Goal: Task Accomplishment & Management: Manage account settings

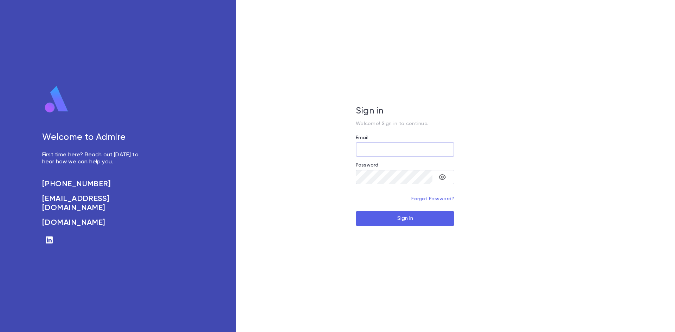
type input "**********"
click at [390, 216] on button "Sign In" at bounding box center [405, 218] width 98 height 15
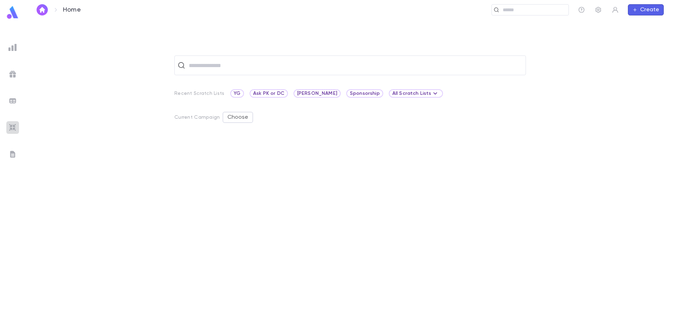
click at [9, 126] on img at bounding box center [12, 127] width 8 height 8
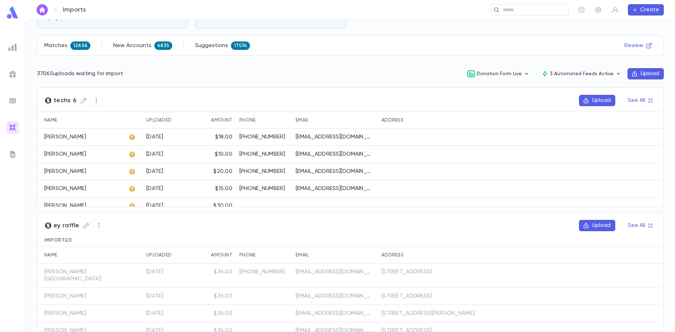
scroll to position [70, 0]
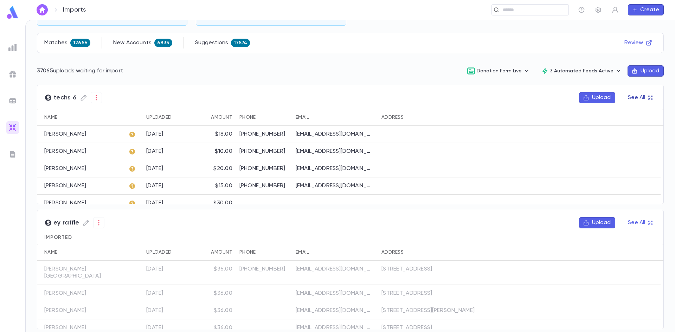
click at [648, 98] on icon "button" at bounding box center [650, 97] width 5 height 5
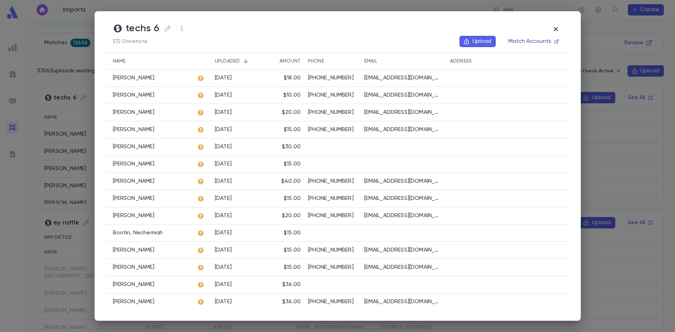
click at [529, 43] on button "Match Accounts" at bounding box center [533, 41] width 58 height 11
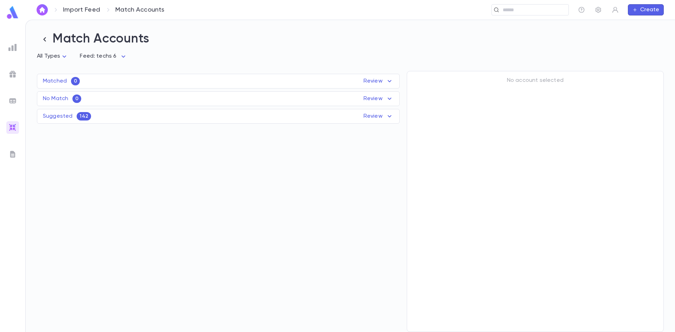
click at [85, 118] on span "142" at bounding box center [84, 117] width 14 height 6
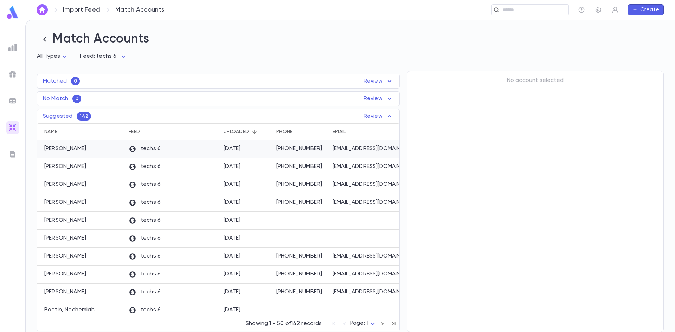
click at [138, 155] on div "techs 6" at bounding box center [172, 149] width 95 height 18
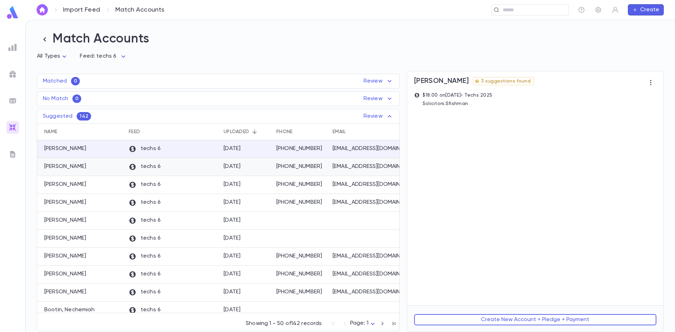
click at [275, 172] on div "[PHONE_NUMBER]" at bounding box center [301, 167] width 56 height 18
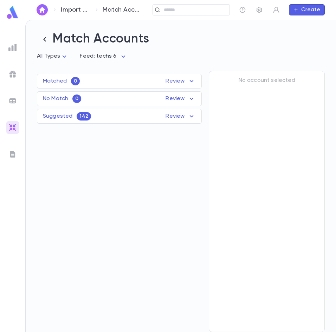
click at [92, 119] on div "Suggested 142 Review" at bounding box center [119, 116] width 164 height 8
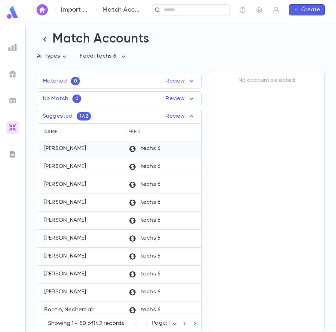
click at [88, 150] on div "Katz, Chava" at bounding box center [81, 149] width 88 height 18
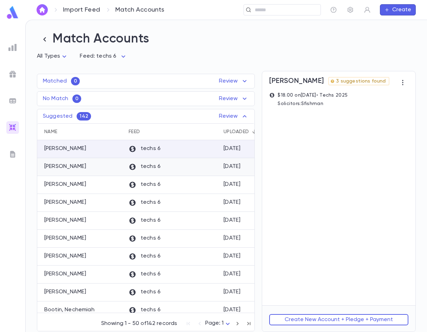
click at [178, 165] on div "techs 6" at bounding box center [172, 167] width 95 height 18
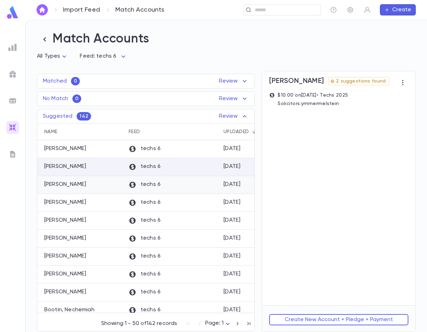
click at [200, 179] on div "techs 6" at bounding box center [172, 185] width 95 height 18
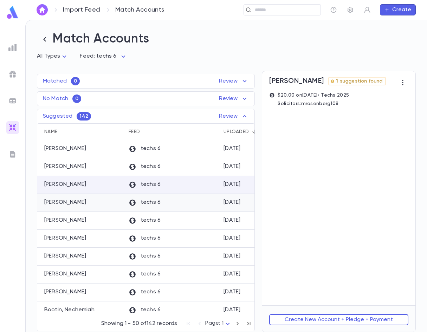
click at [186, 205] on div "techs 6" at bounding box center [172, 203] width 95 height 18
click at [206, 188] on div "techs 6" at bounding box center [172, 185] width 95 height 18
drag, startPoint x: 334, startPoint y: 149, endPoint x: 290, endPoint y: 190, distance: 59.7
click at [288, 190] on div "Haimowitz, Yocheved 1 suggestion found $20.00 on 8/14/2025 • Techs 2025 Solicit…" at bounding box center [338, 188] width 153 height 234
click at [185, 204] on div "techs 6" at bounding box center [172, 203] width 95 height 18
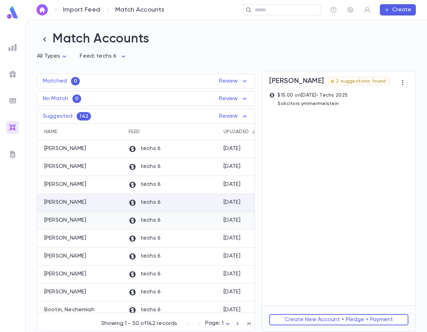
click at [185, 218] on div "techs 6" at bounding box center [172, 221] width 95 height 18
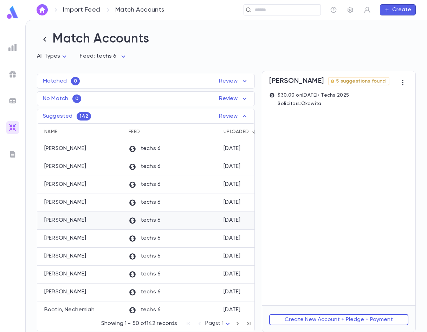
click at [155, 221] on p "techs 6" at bounding box center [145, 221] width 32 height 8
click at [174, 242] on div "techs 6" at bounding box center [172, 239] width 95 height 18
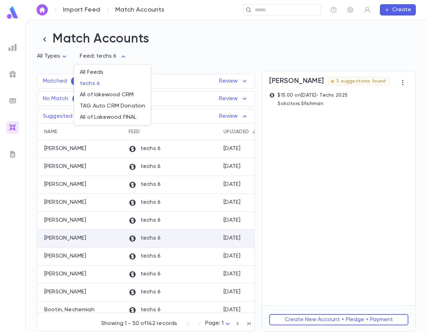
click at [118, 57] on body "Import Feed Match Accounts ​ Create Match Accounts All Types * Feed: techs 6 **…" at bounding box center [213, 176] width 427 height 313
click at [102, 92] on span "All of lakewood CRM" at bounding box center [112, 94] width 65 height 7
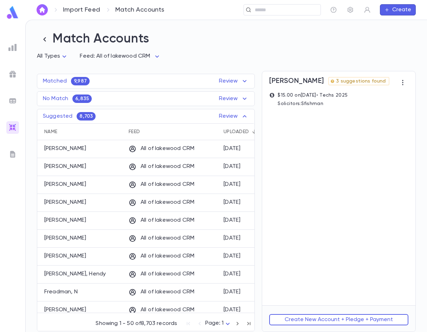
click at [97, 82] on div "Matched 9,987 Review" at bounding box center [145, 81] width 217 height 8
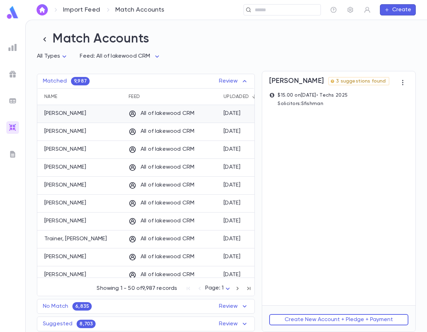
click at [80, 121] on div "Brull, Moishe" at bounding box center [81, 114] width 88 height 18
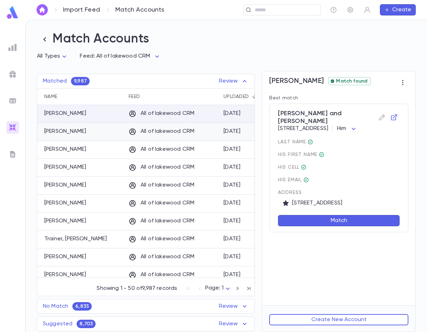
click at [79, 132] on div "Posen, Sarah" at bounding box center [81, 132] width 88 height 18
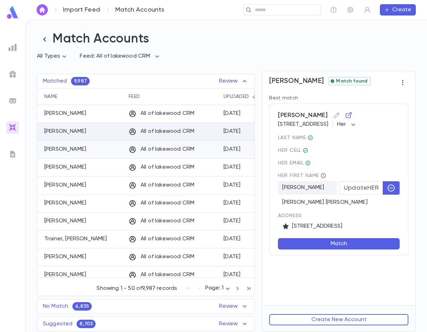
click at [79, 146] on div "Bertram , Yocheved" at bounding box center [81, 150] width 88 height 18
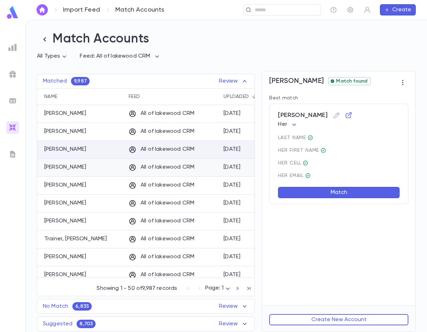
click at [85, 168] on div "Zak, Rivka" at bounding box center [81, 168] width 88 height 18
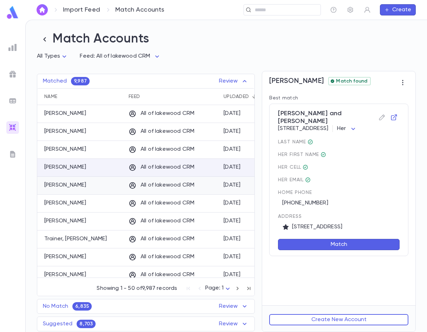
click at [89, 187] on div "Gurwitz, Yisroel" at bounding box center [81, 186] width 88 height 18
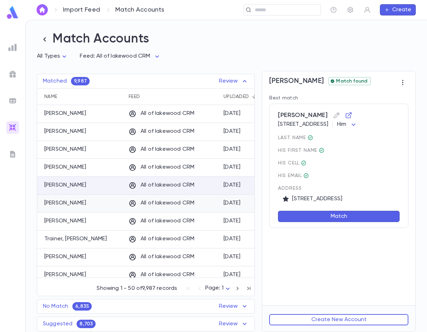
click at [143, 202] on p "All of lakewood CRM" at bounding box center [162, 204] width 66 height 8
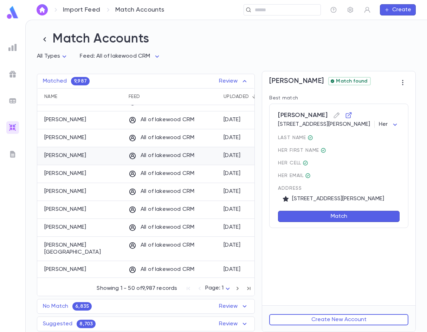
scroll to position [246, 0]
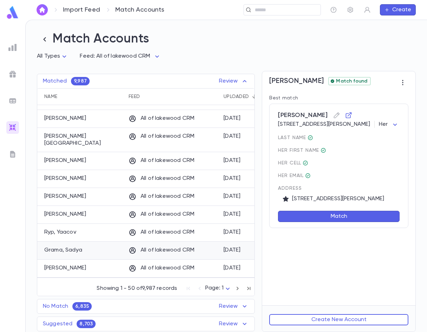
click at [110, 242] on div "Grama, Sadya" at bounding box center [81, 251] width 88 height 18
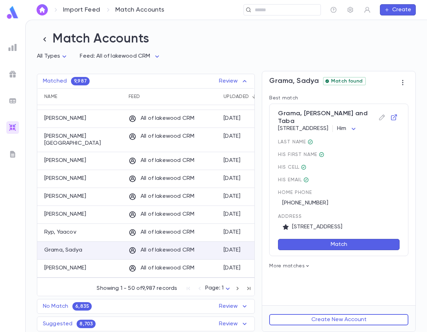
click at [309, 263] on p "More matches" at bounding box center [338, 266] width 139 height 6
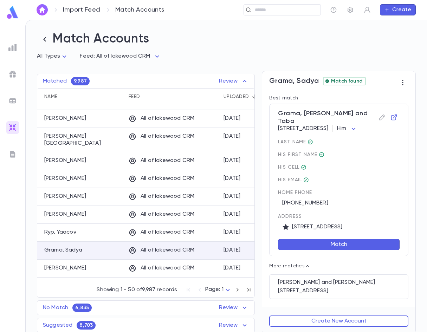
click at [308, 263] on icon at bounding box center [308, 266] width 6 height 6
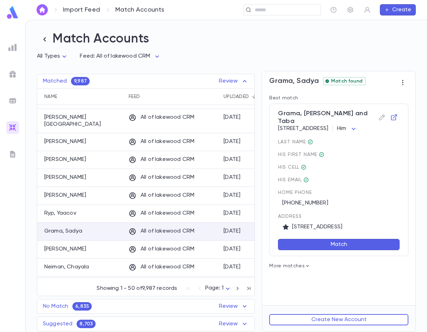
scroll to position [281, 0]
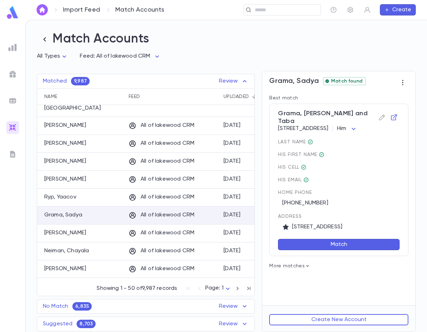
click at [113, 328] on div "Suggested 8,703 Review Name Feed Uploaded Phone Email Address Amount Plotnik, M…" at bounding box center [146, 324] width 218 height 15
click at [102, 322] on div "Suggested 8,703 Review" at bounding box center [145, 324] width 217 height 8
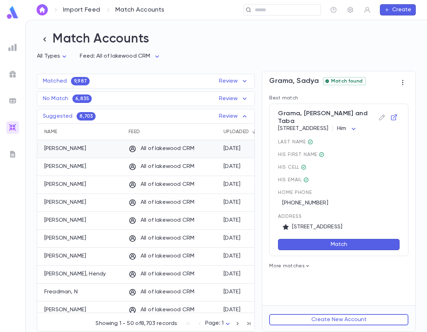
click at [141, 146] on p "All of lakewood CRM" at bounding box center [162, 149] width 66 height 8
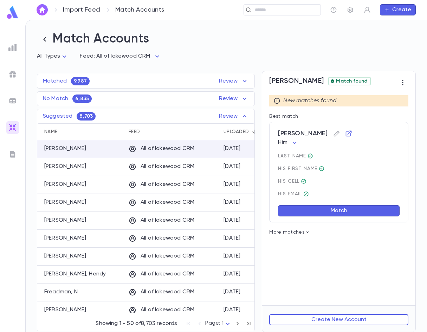
click at [301, 233] on p "More matches" at bounding box center [338, 233] width 139 height 6
click at [186, 166] on p "All of lakewood CRM" at bounding box center [162, 167] width 66 height 8
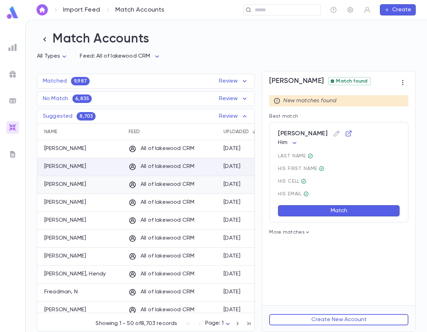
click at [173, 184] on p "All of lakewood CRM" at bounding box center [162, 185] width 66 height 8
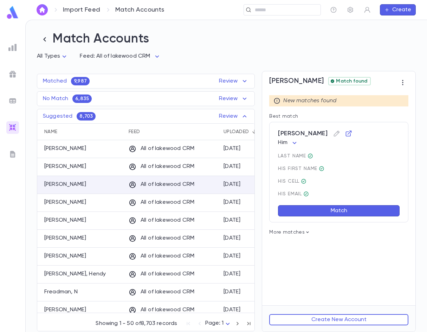
click at [153, 58] on body "Import Feed Match Accounts ​ Create Match Accounts All Types * Feed: All of lak…" at bounding box center [213, 176] width 427 height 313
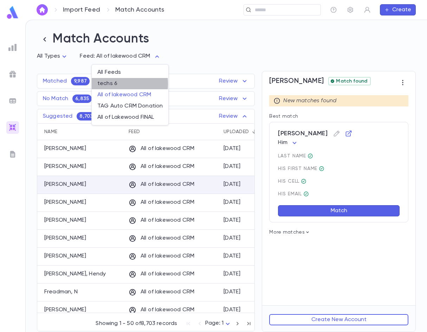
click at [108, 84] on span "techs 6" at bounding box center [129, 83] width 65 height 7
type input "***"
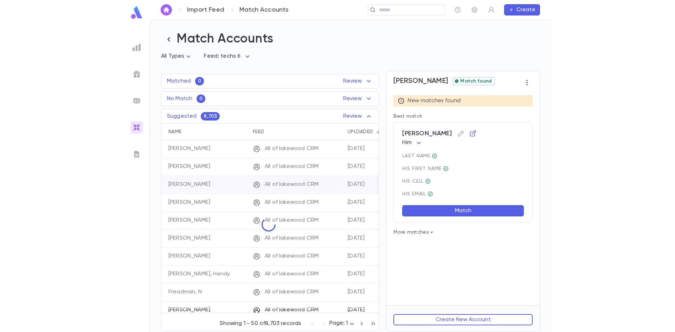
scroll to position [22, 0]
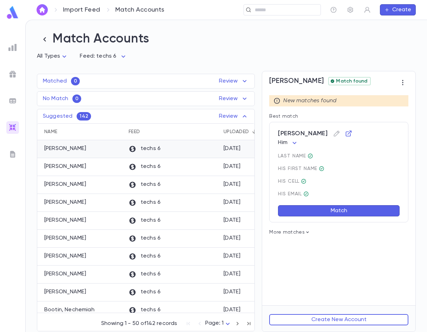
click at [133, 152] on icon at bounding box center [133, 149] width 8 height 8
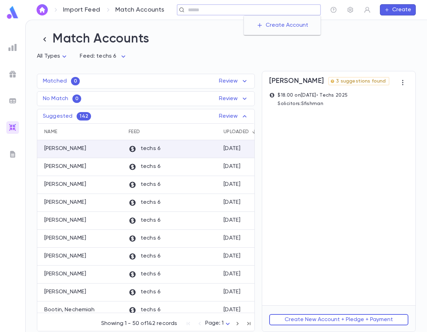
click at [294, 10] on input "text" at bounding box center [252, 10] width 132 height 7
paste input "******"
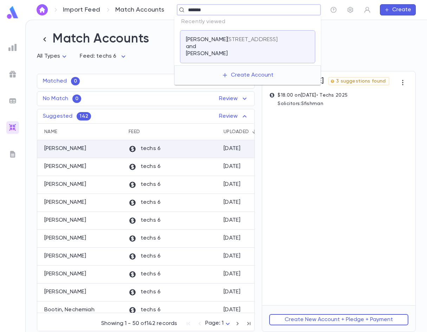
type input "*******"
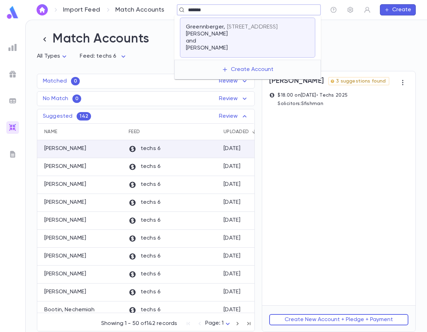
click at [228, 30] on p "19 Capital Ln, Lakewood NJ 08701" at bounding box center [252, 27] width 51 height 7
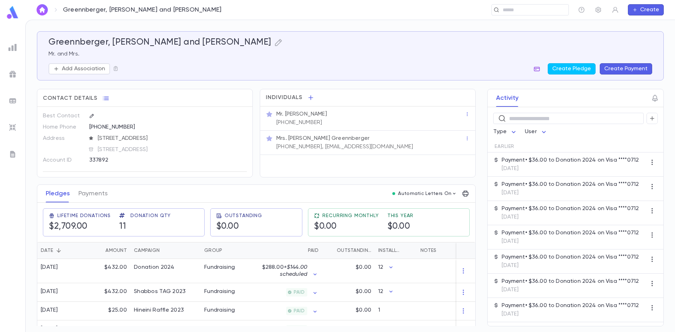
click at [336, 69] on icon "button" at bounding box center [536, 68] width 7 height 7
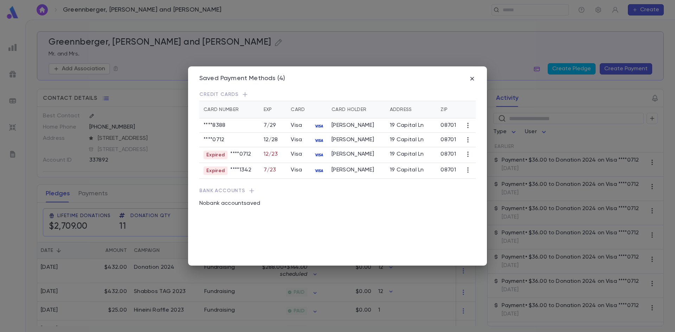
click at [336, 127] on icon "button" at bounding box center [468, 125] width 7 height 7
click at [336, 149] on li "Transfer Future Payments" at bounding box center [506, 148] width 80 height 11
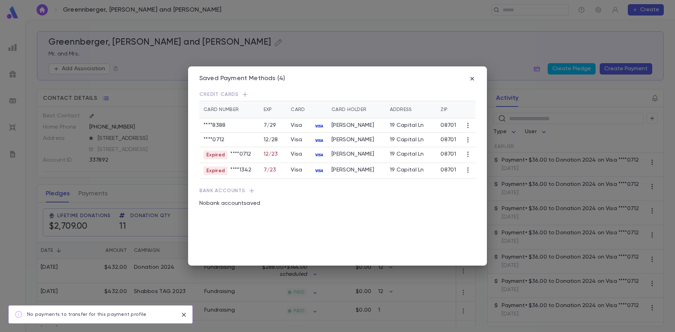
click at [336, 143] on icon "button" at bounding box center [468, 139] width 7 height 7
click at [336, 168] on li "Transfer Future Payments" at bounding box center [506, 170] width 80 height 11
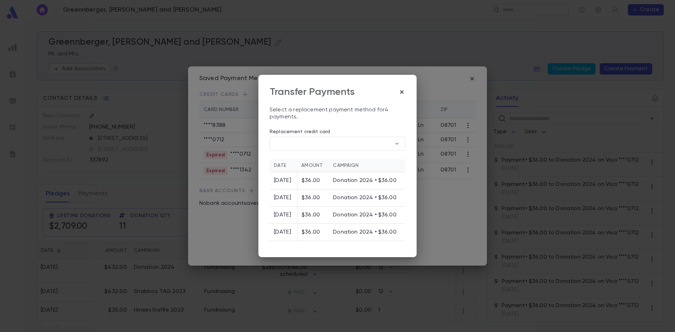
click at [336, 90] on icon "button" at bounding box center [401, 92] width 7 height 7
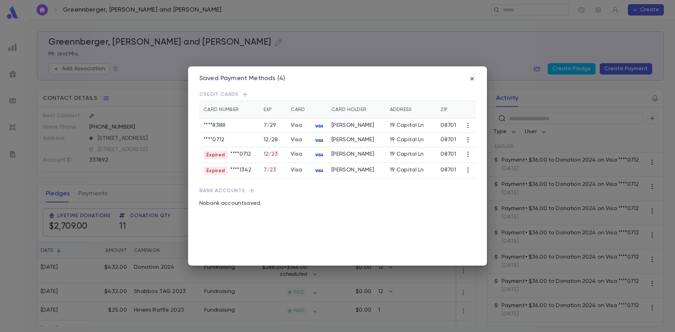
click at [336, 143] on icon "button" at bounding box center [468, 139] width 7 height 7
click at [336, 168] on li "Transfer Future Payments" at bounding box center [506, 170] width 80 height 11
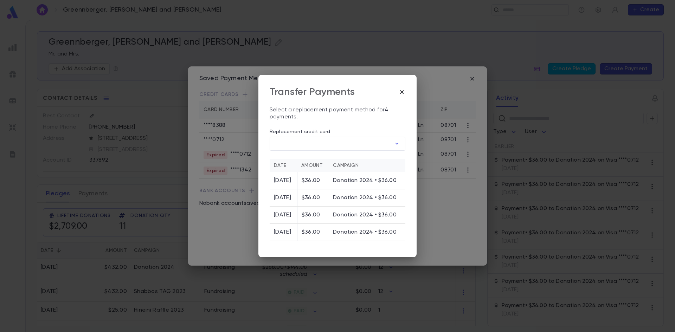
click at [336, 90] on icon "button" at bounding box center [401, 92] width 7 height 7
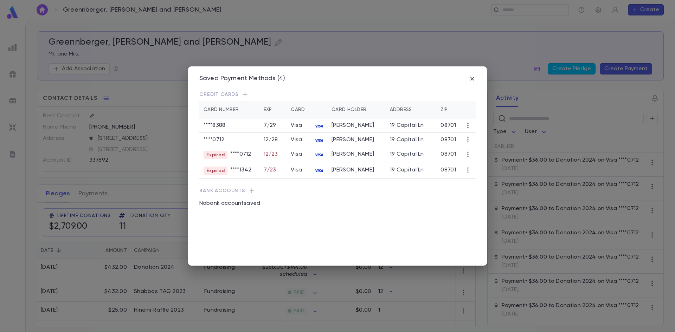
click at [336, 143] on icon "button" at bounding box center [468, 139] width 7 height 7
click at [336, 169] on li "Transfer Future Payments" at bounding box center [506, 170] width 80 height 11
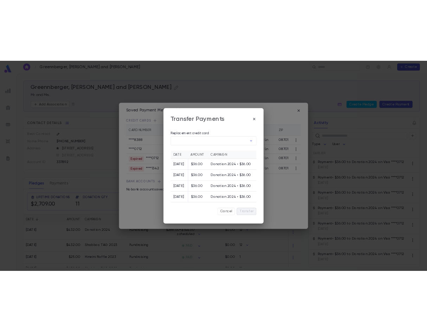
scroll to position [45, 0]
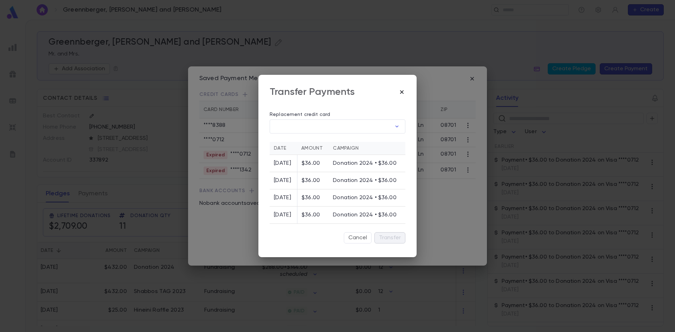
click at [336, 94] on icon "button" at bounding box center [401, 92] width 7 height 7
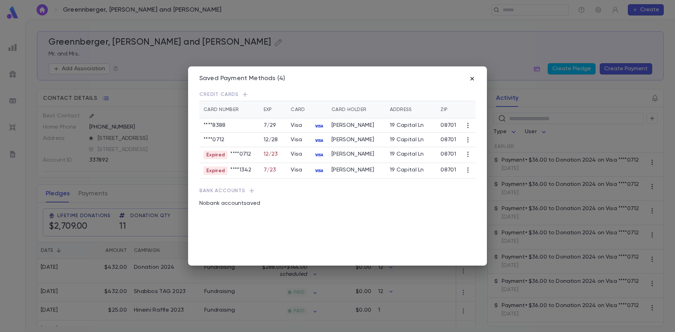
click at [336, 80] on icon "button" at bounding box center [472, 78] width 7 height 7
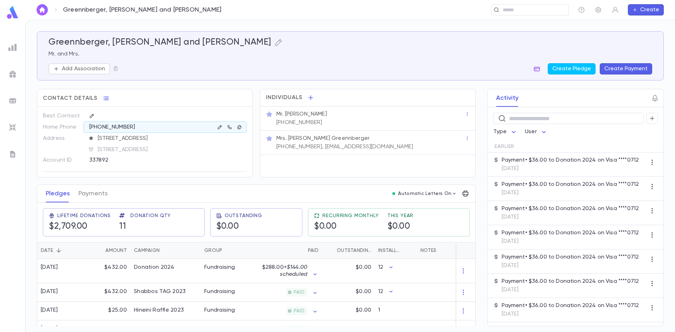
click at [336, 66] on icon "button" at bounding box center [536, 68] width 7 height 7
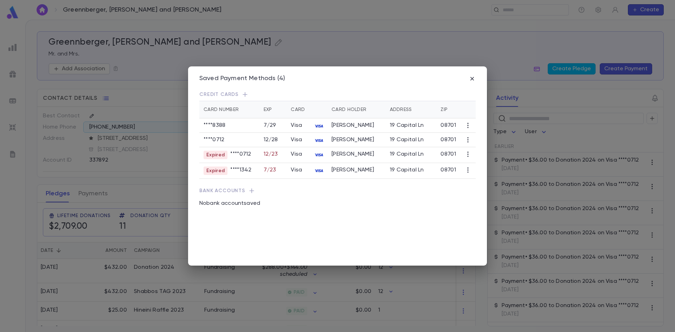
click at [336, 143] on icon "button" at bounding box center [468, 139] width 7 height 7
click at [336, 172] on li "Transfer Future Payments" at bounding box center [506, 170] width 80 height 11
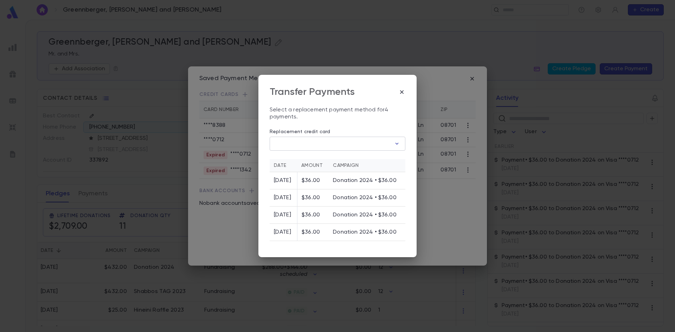
click at [336, 148] on button "button" at bounding box center [396, 143] width 11 height 11
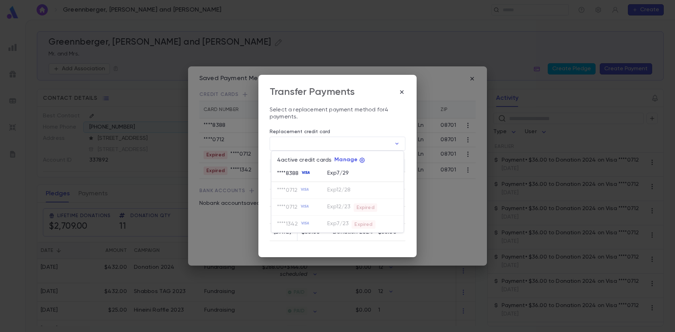
click at [336, 174] on p "Exp 7 / 29" at bounding box center [337, 173] width 21 height 7
type input "********"
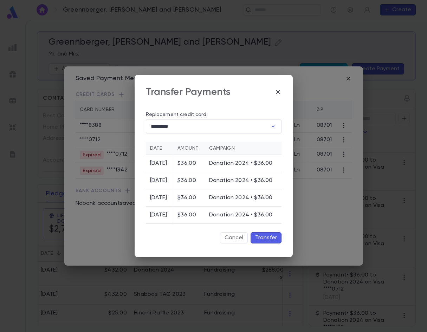
click at [275, 237] on button "Transfer" at bounding box center [266, 237] width 31 height 11
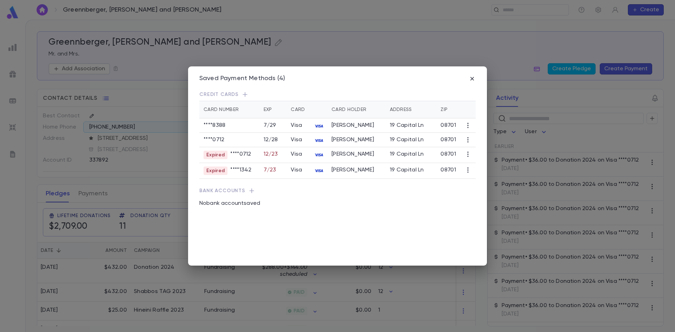
click at [336, 78] on div "Saved Payment Methods (4) Credit Cards Card Number Exp Card Card Holder Address…" at bounding box center [337, 165] width 299 height 199
click at [336, 78] on icon "button" at bounding box center [472, 79] width 4 height 4
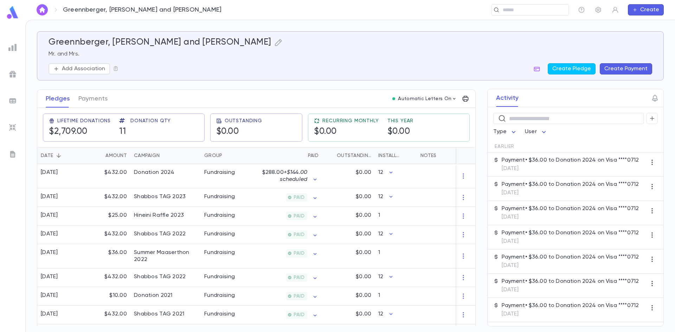
scroll to position [105, 0]
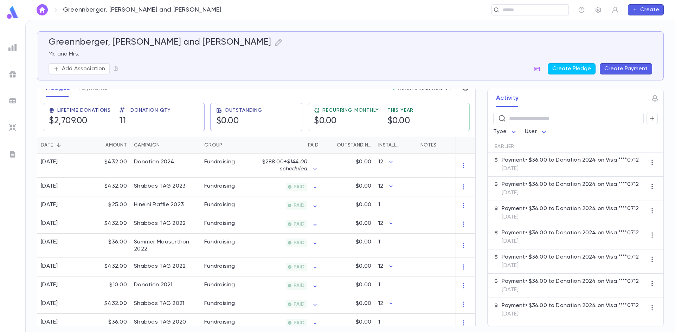
click at [336, 53] on p "Mr. and Mrs." at bounding box center [351, 54] width 604 height 7
click at [14, 127] on img at bounding box center [12, 127] width 8 height 8
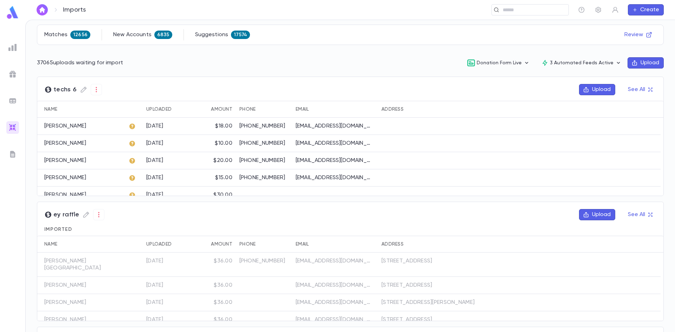
scroll to position [35, 0]
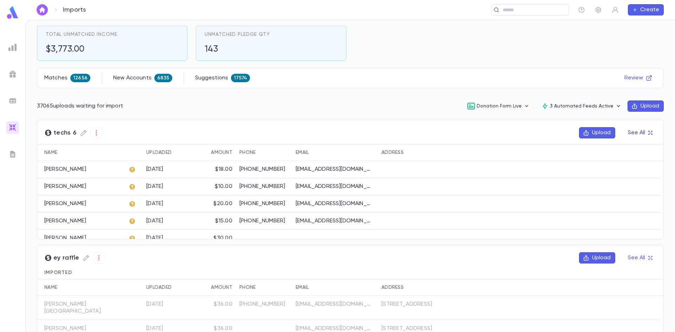
click at [336, 130] on button "See All" at bounding box center [640, 132] width 33 height 11
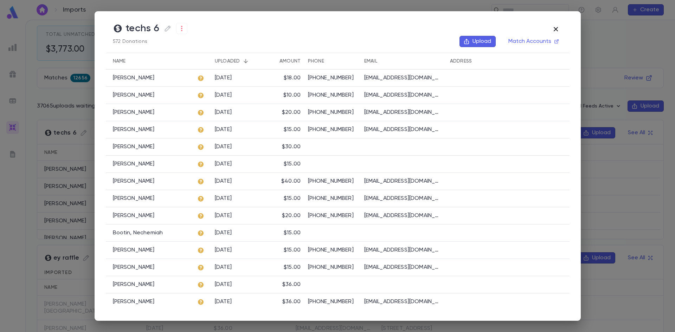
click at [336, 29] on icon "button" at bounding box center [556, 29] width 8 height 8
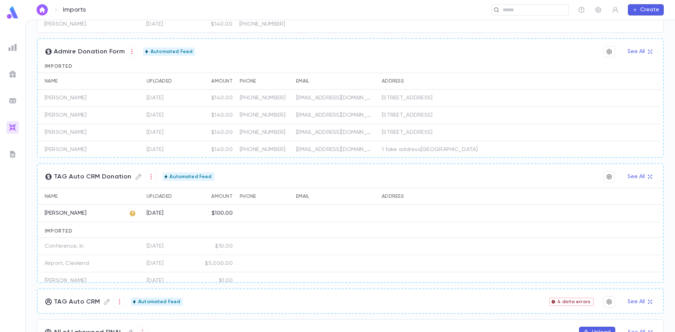
scroll to position [527, 0]
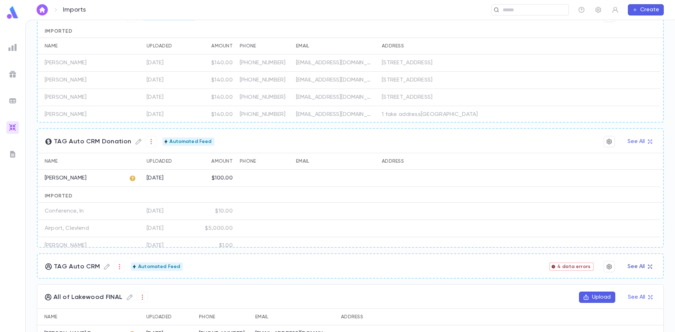
click at [336, 265] on button "See All" at bounding box center [639, 266] width 33 height 11
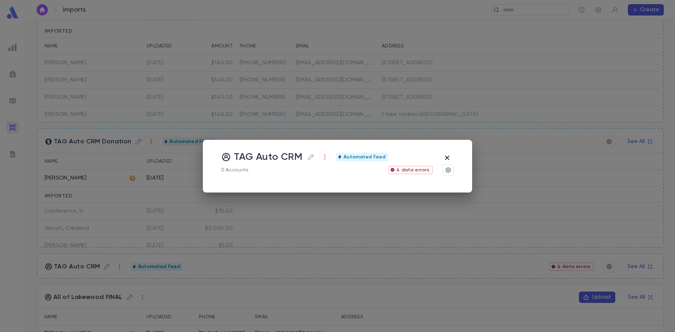
click at [336, 157] on icon "button" at bounding box center [447, 157] width 4 height 4
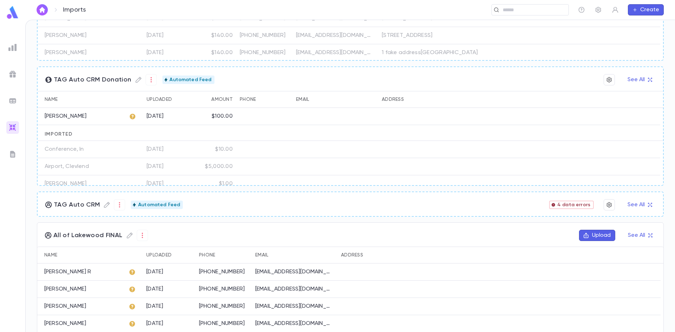
scroll to position [598, 0]
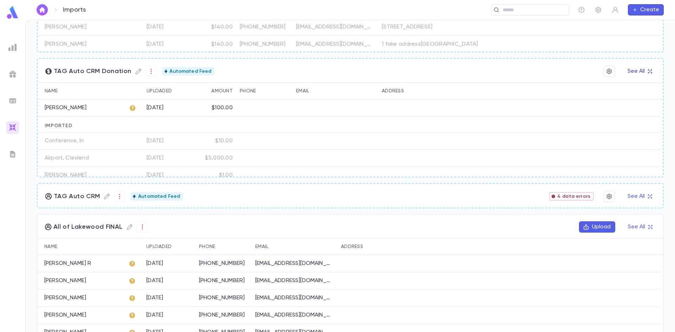
click at [336, 72] on button "See All" at bounding box center [639, 71] width 33 height 11
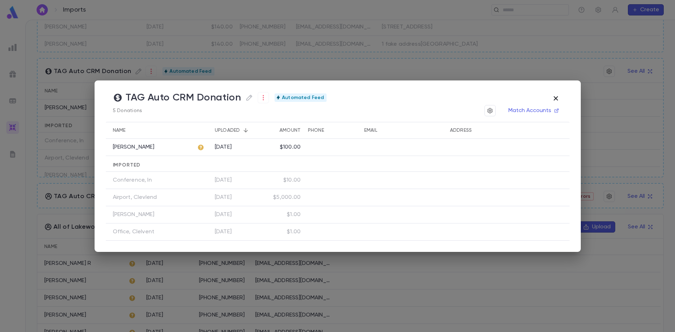
click at [336, 95] on icon "button" at bounding box center [556, 98] width 8 height 8
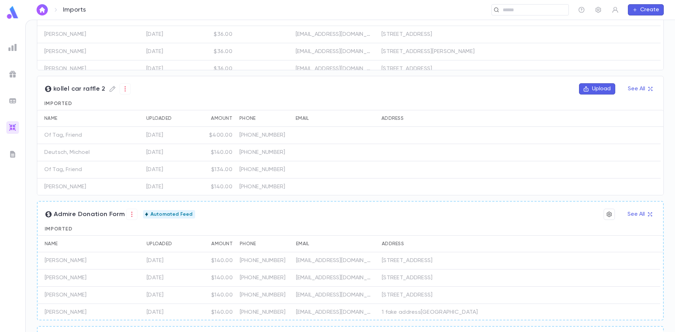
scroll to position [311, 0]
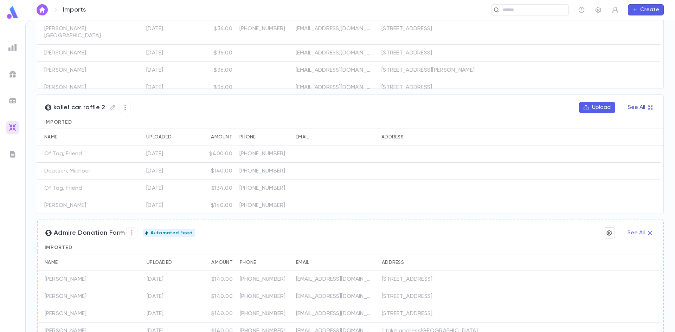
click at [336, 105] on button "See All" at bounding box center [640, 107] width 33 height 11
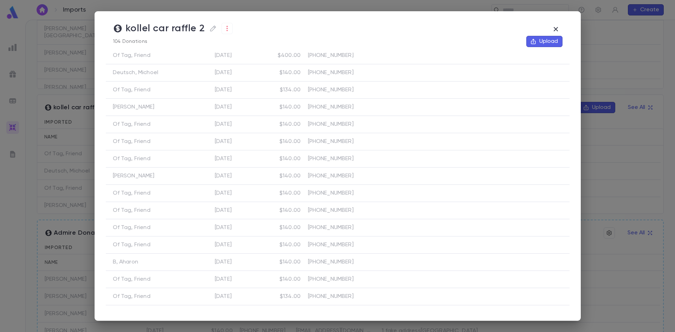
scroll to position [0, 0]
click at [336, 56] on div "kollel car raffle 2 104 Donations Upload Imported Name Uploaded Amount Phone Em…" at bounding box center [337, 166] width 675 height 332
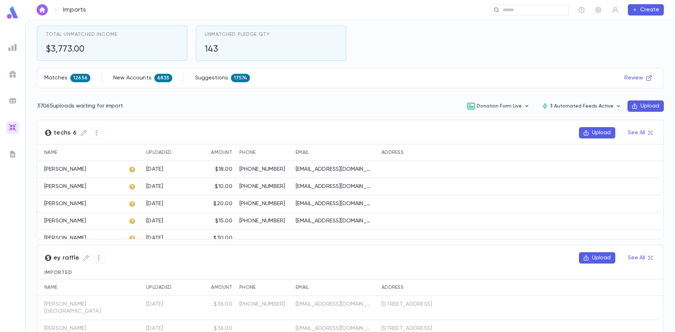
scroll to position [30, 0]
